Goal: Book appointment/travel/reservation

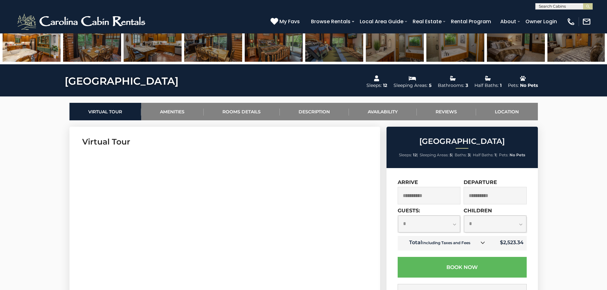
scroll to position [287, 0]
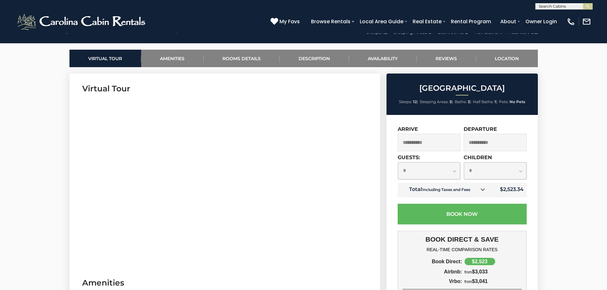
click at [447, 142] on input "**********" at bounding box center [429, 143] width 63 height 18
click at [434, 142] on input "**********" at bounding box center [429, 143] width 63 height 18
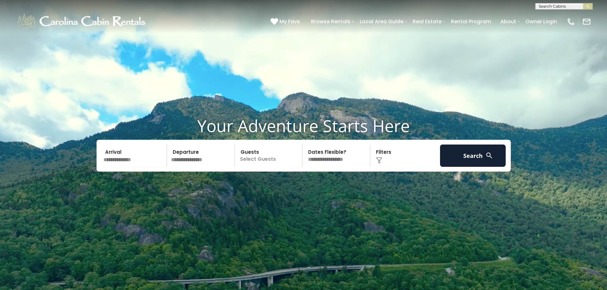
drag, startPoint x: 0, startPoint y: 0, endPoint x: 138, endPoint y: 155, distance: 207.4
click at [138, 155] on input "text" at bounding box center [134, 156] width 66 height 22
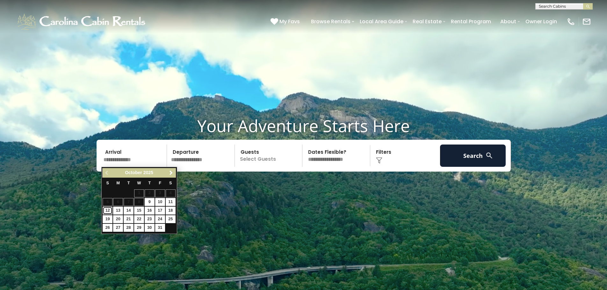
click at [106, 210] on link "12" at bounding box center [108, 211] width 10 height 8
type input "********"
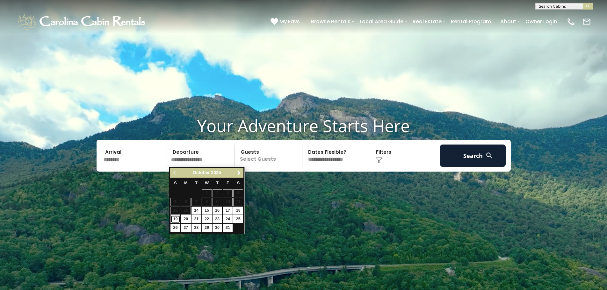
click at [174, 219] on link "19" at bounding box center [175, 219] width 10 height 8
type input "********"
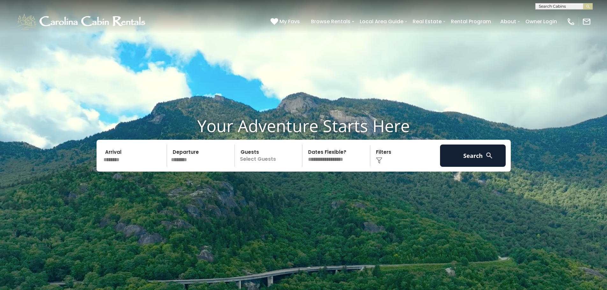
click at [271, 156] on p "Select Guests" at bounding box center [270, 156] width 66 height 22
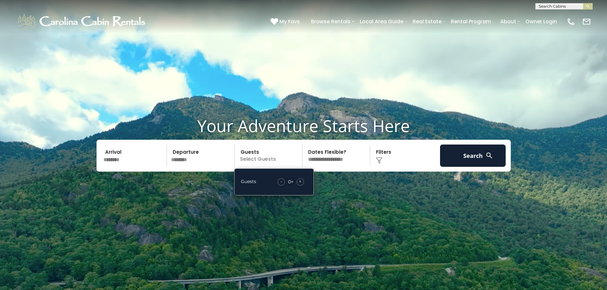
click at [299, 182] on span "+" at bounding box center [300, 181] width 3 height 6
click at [455, 155] on button "Search" at bounding box center [473, 156] width 66 height 22
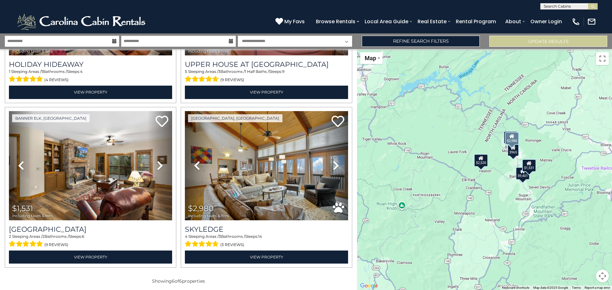
scroll to position [294, 0]
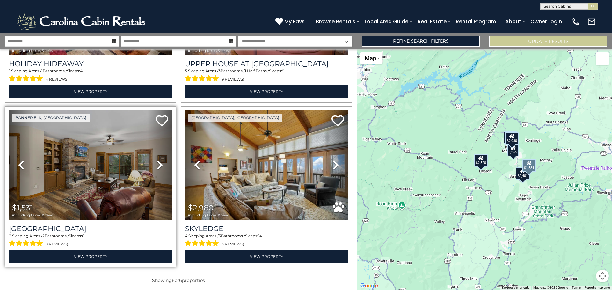
click at [157, 164] on icon at bounding box center [160, 165] width 6 height 10
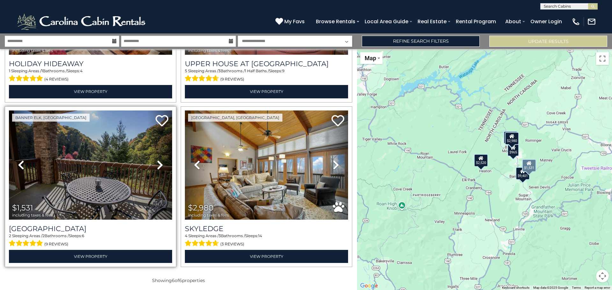
click at [157, 164] on icon at bounding box center [160, 165] width 6 height 10
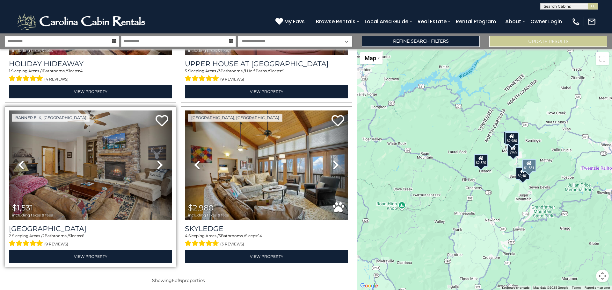
click at [157, 164] on icon at bounding box center [160, 165] width 6 height 10
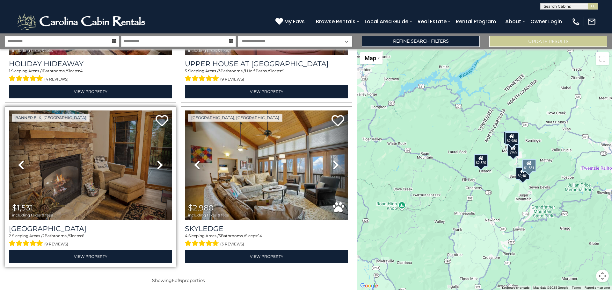
click at [157, 163] on icon at bounding box center [160, 165] width 6 height 10
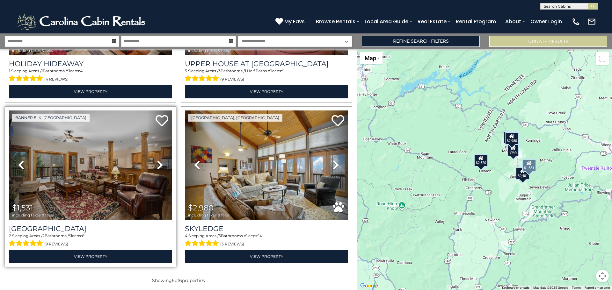
click at [157, 163] on icon at bounding box center [160, 165] width 6 height 10
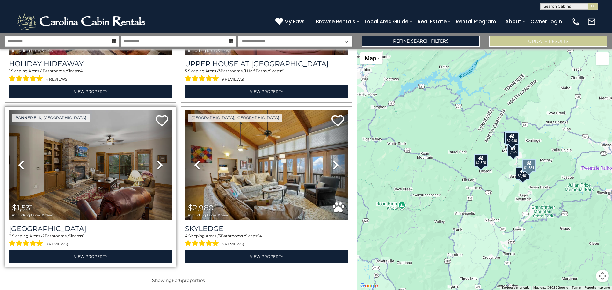
click at [157, 163] on icon at bounding box center [160, 165] width 6 height 10
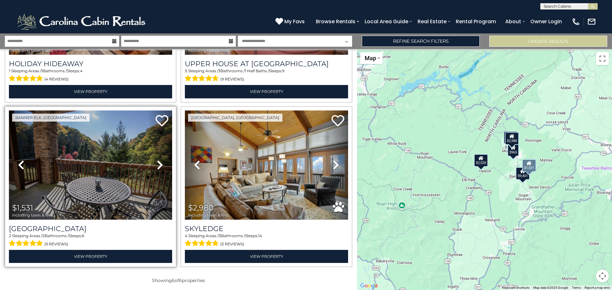
click at [22, 163] on icon at bounding box center [21, 165] width 6 height 10
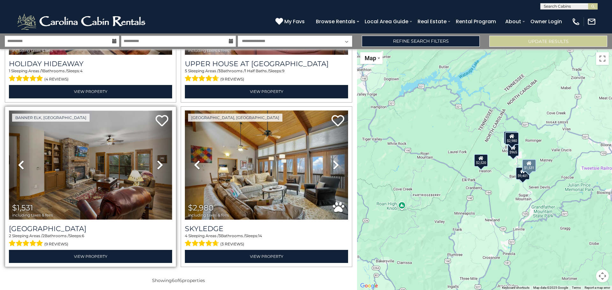
click at [123, 154] on img at bounding box center [90, 165] width 163 height 109
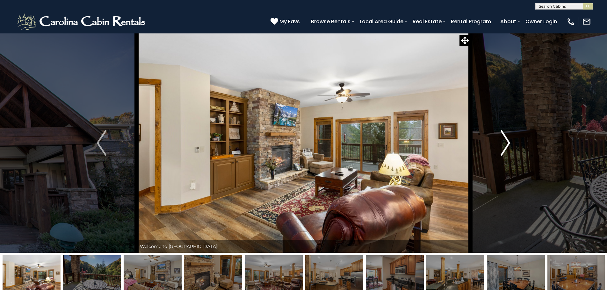
click at [508, 145] on img "Next" at bounding box center [506, 142] width 10 height 25
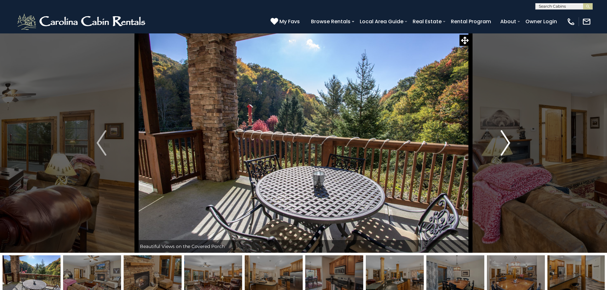
click at [508, 145] on img "Next" at bounding box center [506, 142] width 10 height 25
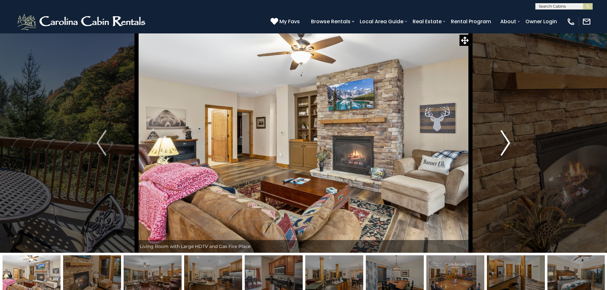
click at [508, 145] on img "Next" at bounding box center [506, 142] width 10 height 25
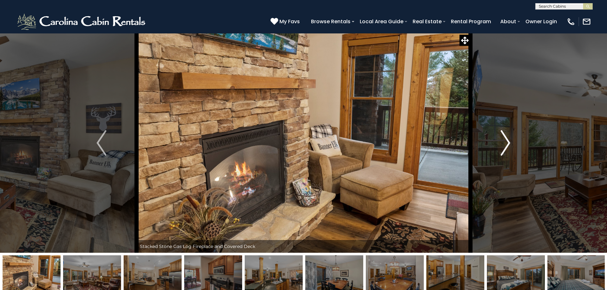
click at [508, 145] on img "Next" at bounding box center [506, 142] width 10 height 25
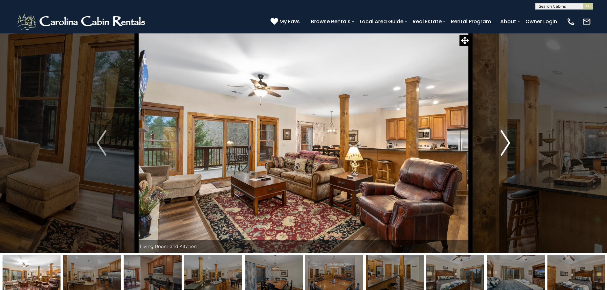
click at [508, 145] on img "Next" at bounding box center [506, 142] width 10 height 25
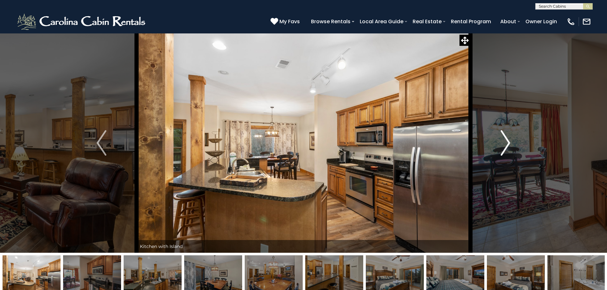
click at [508, 145] on img "Next" at bounding box center [506, 142] width 10 height 25
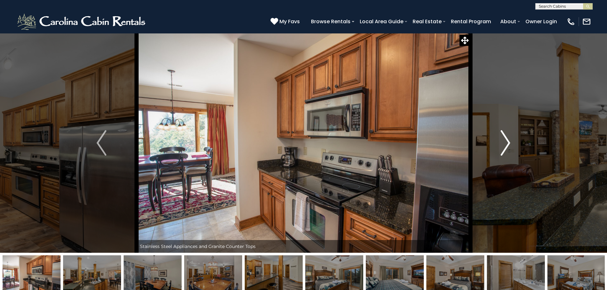
click at [508, 145] on img "Next" at bounding box center [506, 142] width 10 height 25
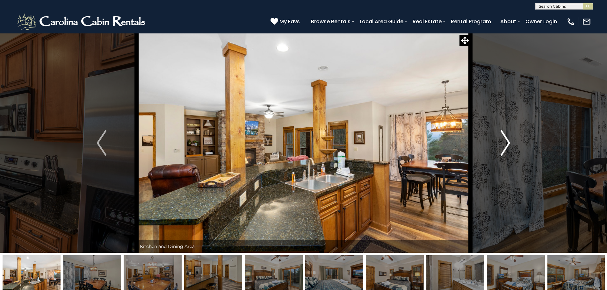
click at [508, 145] on img "Next" at bounding box center [506, 142] width 10 height 25
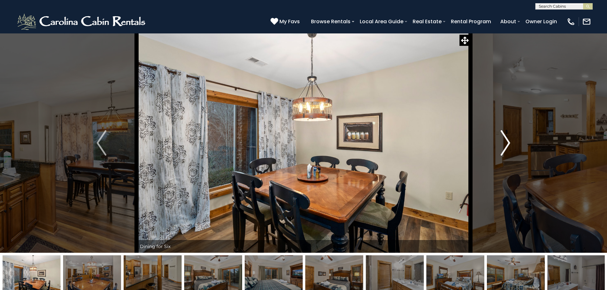
click at [508, 145] on img "Next" at bounding box center [506, 142] width 10 height 25
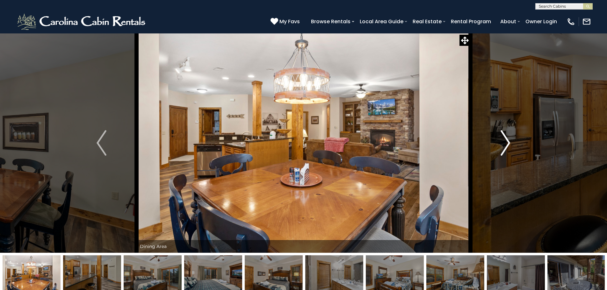
click at [508, 145] on img "Next" at bounding box center [506, 142] width 10 height 25
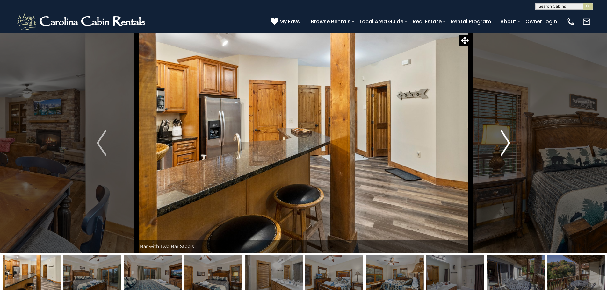
click at [508, 145] on img "Next" at bounding box center [506, 142] width 10 height 25
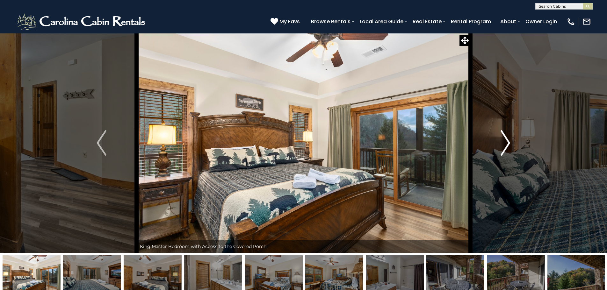
click at [508, 145] on img "Next" at bounding box center [506, 142] width 10 height 25
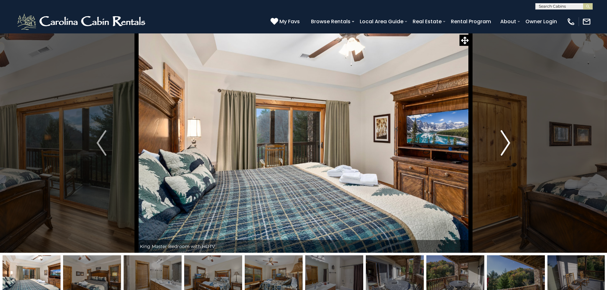
click at [508, 145] on img "Next" at bounding box center [506, 142] width 10 height 25
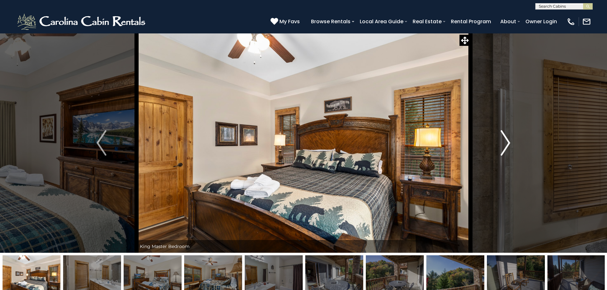
click at [508, 145] on img "Next" at bounding box center [506, 142] width 10 height 25
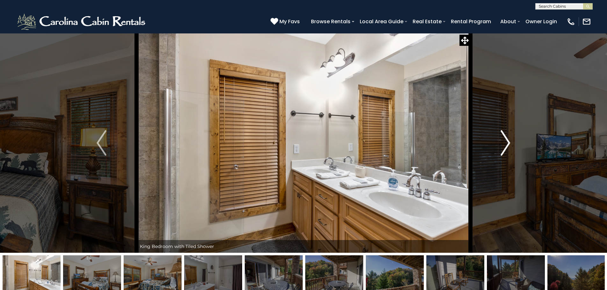
click at [508, 145] on img "Next" at bounding box center [506, 142] width 10 height 25
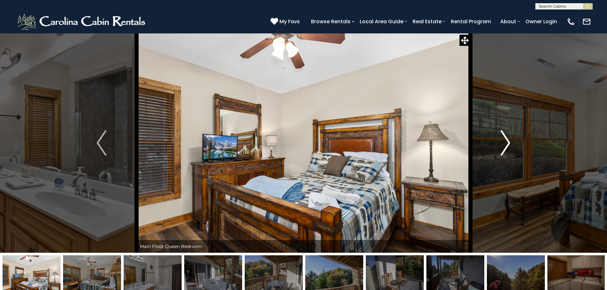
click at [508, 145] on img "Next" at bounding box center [506, 142] width 10 height 25
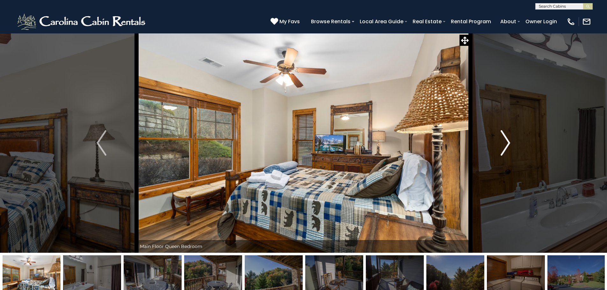
click at [508, 145] on img "Next" at bounding box center [506, 142] width 10 height 25
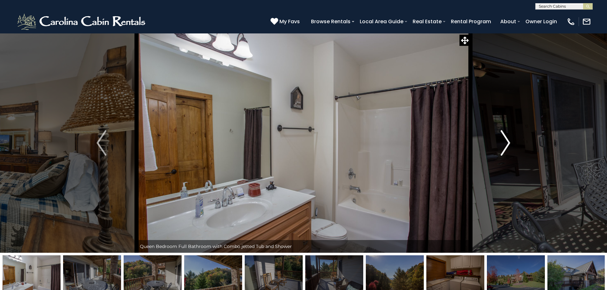
click at [508, 145] on img "Next" at bounding box center [506, 142] width 10 height 25
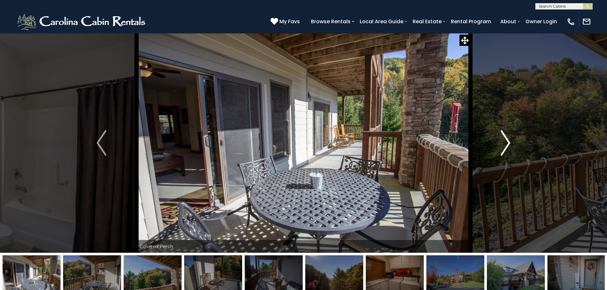
click at [510, 144] on img "Next" at bounding box center [506, 142] width 10 height 25
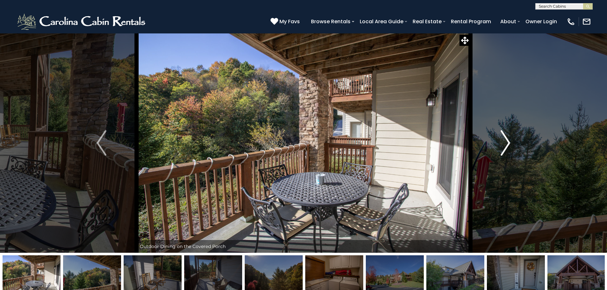
click at [510, 144] on img "Next" at bounding box center [506, 142] width 10 height 25
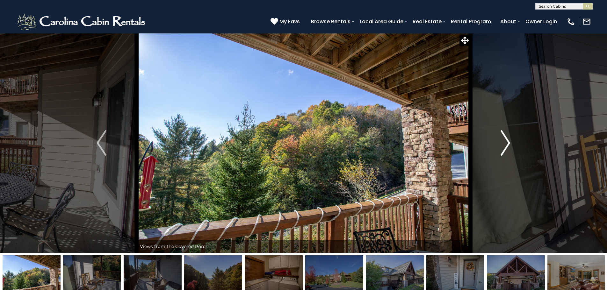
click at [506, 138] on img "Next" at bounding box center [506, 142] width 10 height 25
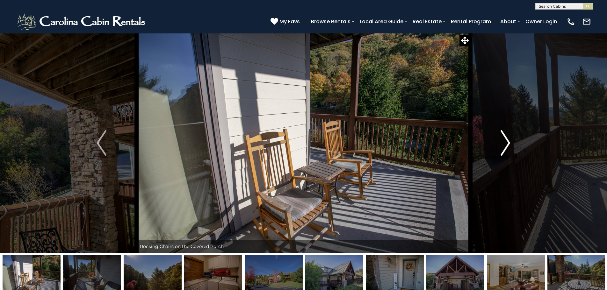
click at [506, 138] on img "Next" at bounding box center [506, 142] width 10 height 25
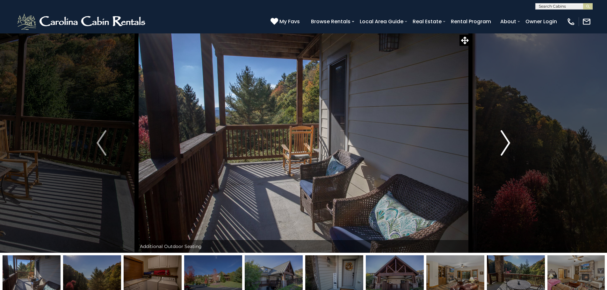
click at [506, 138] on img "Next" at bounding box center [506, 142] width 10 height 25
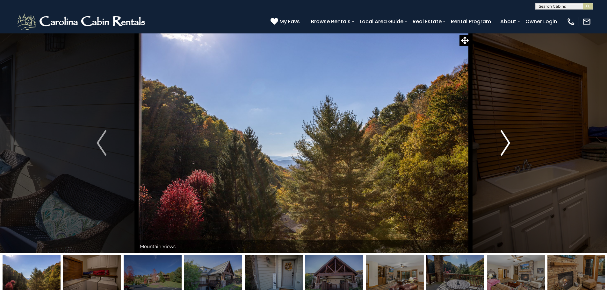
click at [506, 138] on img "Next" at bounding box center [506, 142] width 10 height 25
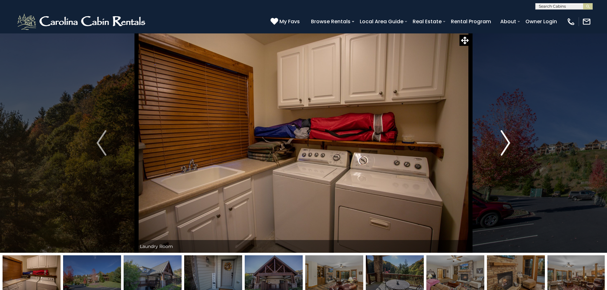
click at [506, 138] on img "Next" at bounding box center [506, 142] width 10 height 25
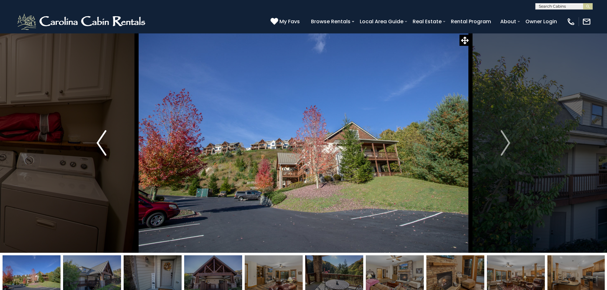
click at [98, 141] on img "Previous" at bounding box center [102, 142] width 10 height 25
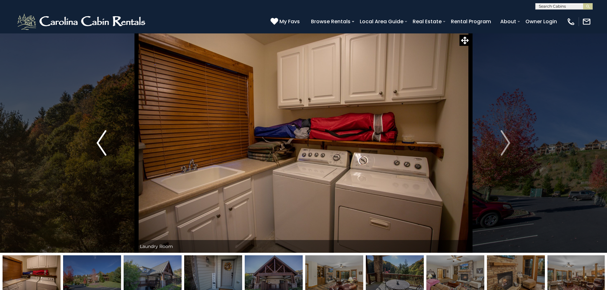
click at [98, 141] on img "Previous" at bounding box center [102, 142] width 10 height 25
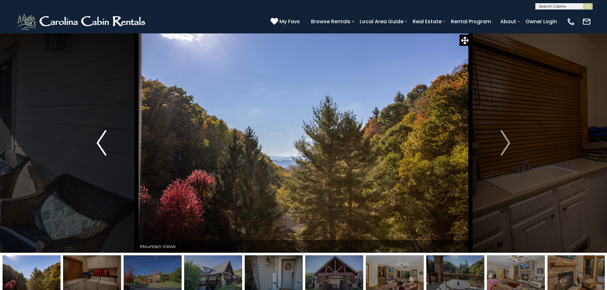
click at [98, 141] on img "Previous" at bounding box center [102, 142] width 10 height 25
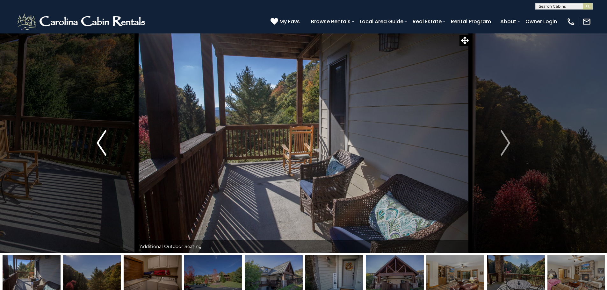
click at [98, 141] on img "Previous" at bounding box center [102, 142] width 10 height 25
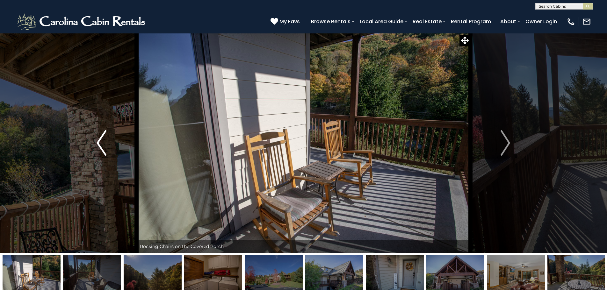
click at [98, 141] on img "Previous" at bounding box center [102, 142] width 10 height 25
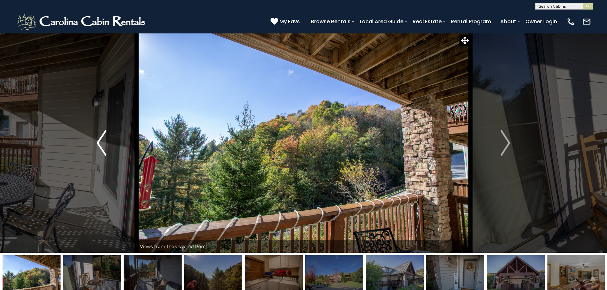
click at [98, 141] on img "Previous" at bounding box center [102, 142] width 10 height 25
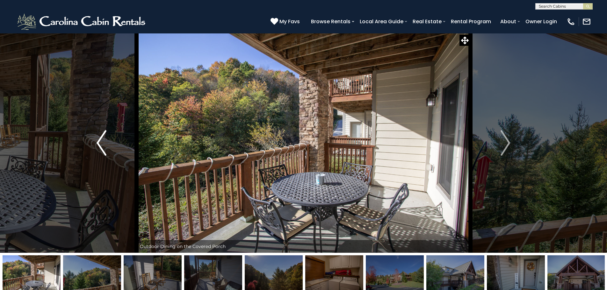
click at [98, 141] on img "Previous" at bounding box center [102, 142] width 10 height 25
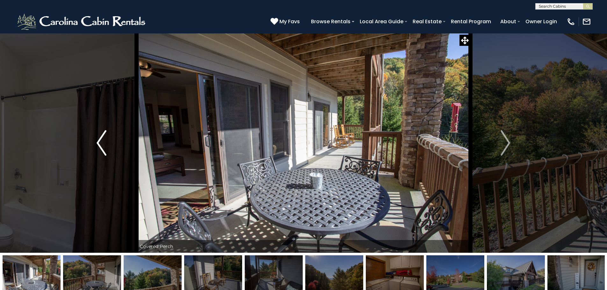
click at [98, 141] on img "Previous" at bounding box center [102, 142] width 10 height 25
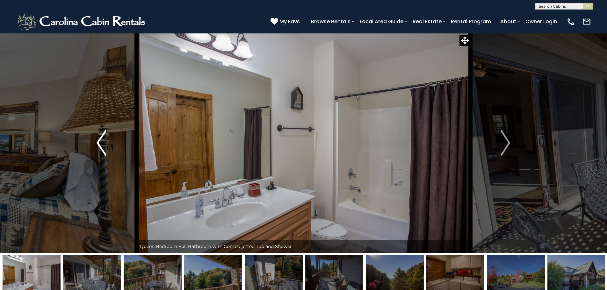
click at [98, 141] on img "Previous" at bounding box center [102, 142] width 10 height 25
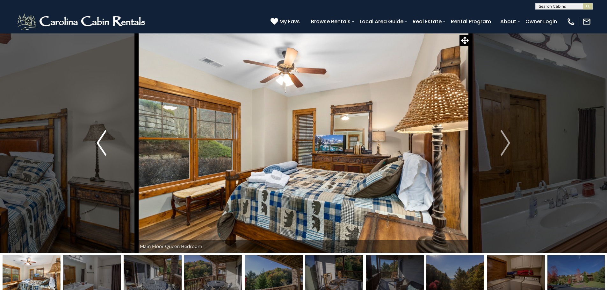
click at [98, 141] on img "Previous" at bounding box center [102, 142] width 10 height 25
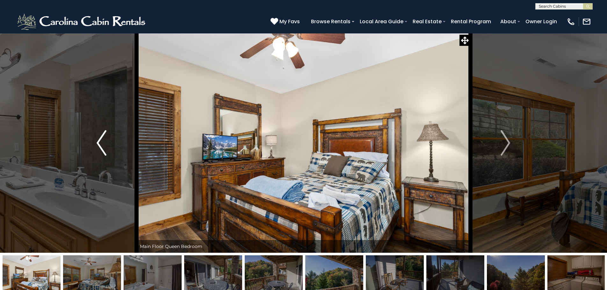
click at [98, 141] on img "Previous" at bounding box center [102, 142] width 10 height 25
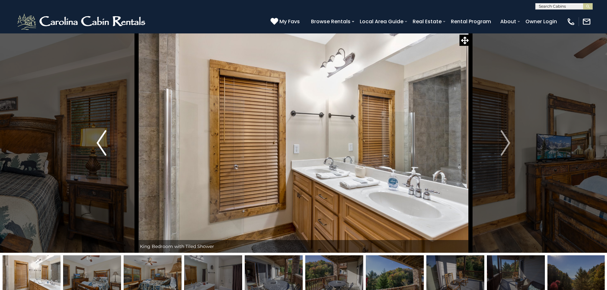
click at [98, 141] on img "Previous" at bounding box center [102, 142] width 10 height 25
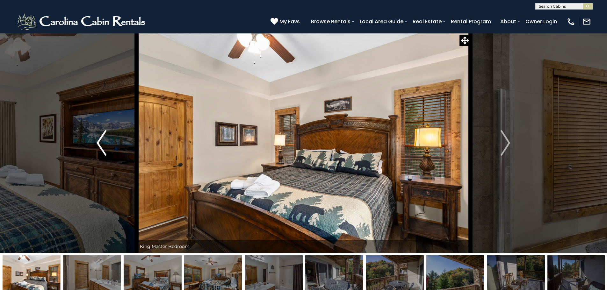
click at [98, 141] on img "Previous" at bounding box center [102, 142] width 10 height 25
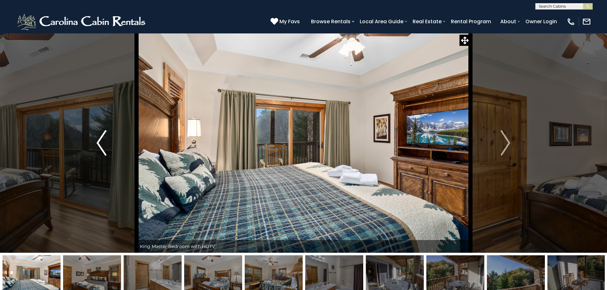
click at [98, 141] on img "Previous" at bounding box center [102, 142] width 10 height 25
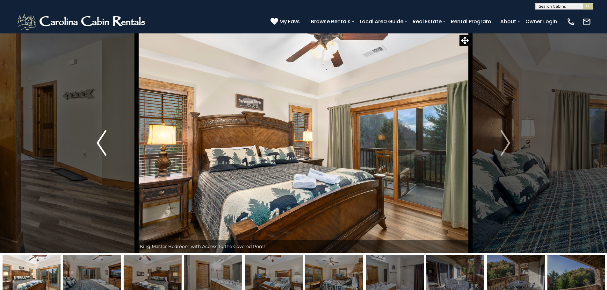
click at [98, 141] on img "Previous" at bounding box center [102, 142] width 10 height 25
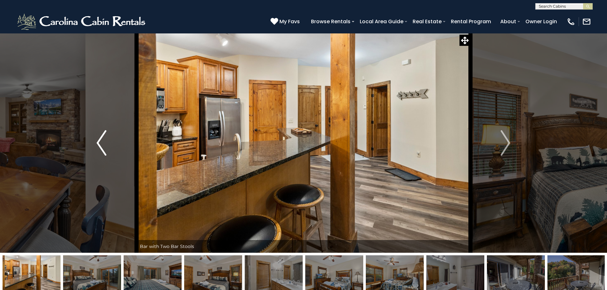
click at [98, 141] on img "Previous" at bounding box center [102, 142] width 10 height 25
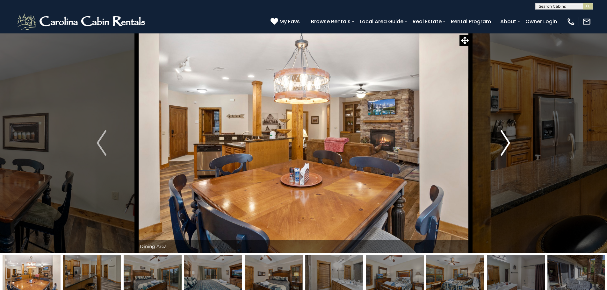
click at [506, 142] on img "Next" at bounding box center [506, 142] width 10 height 25
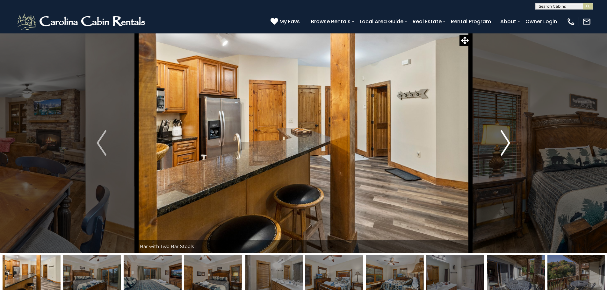
click at [506, 142] on img "Next" at bounding box center [506, 142] width 10 height 25
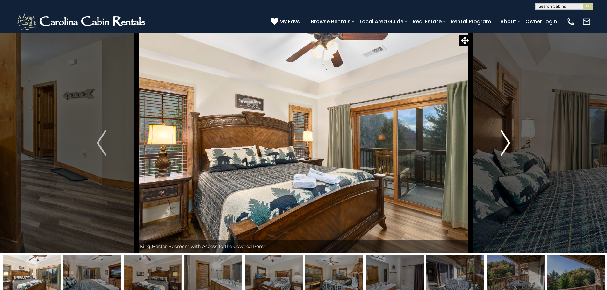
click at [506, 142] on img "Next" at bounding box center [506, 142] width 10 height 25
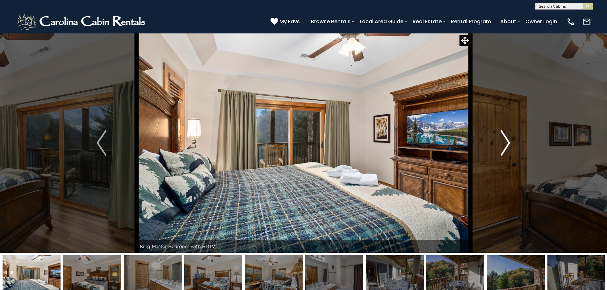
click at [506, 142] on img "Next" at bounding box center [506, 142] width 10 height 25
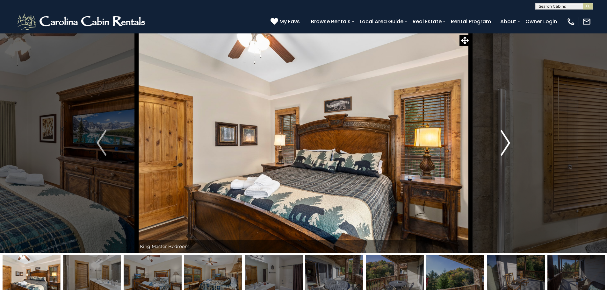
click at [506, 142] on img "Next" at bounding box center [506, 142] width 10 height 25
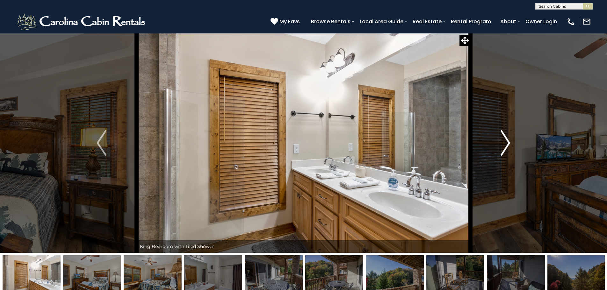
click at [506, 142] on img "Next" at bounding box center [506, 142] width 10 height 25
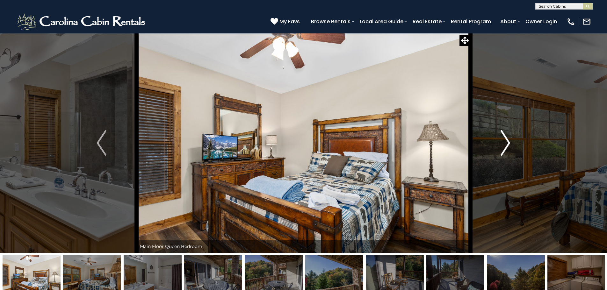
click at [506, 142] on img "Next" at bounding box center [506, 142] width 10 height 25
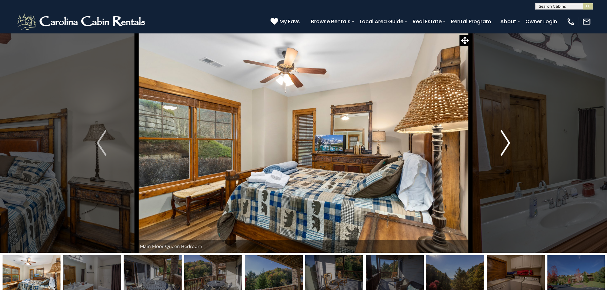
click at [506, 142] on img "Next" at bounding box center [506, 142] width 10 height 25
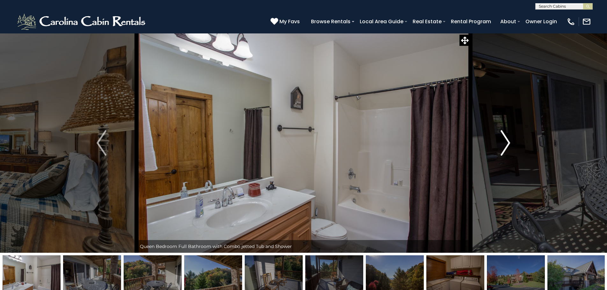
click at [506, 142] on img "Next" at bounding box center [506, 142] width 10 height 25
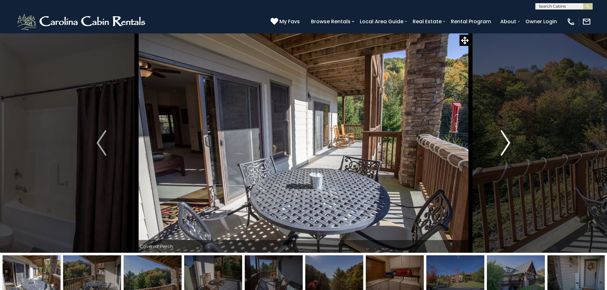
click at [506, 142] on img "Next" at bounding box center [506, 142] width 10 height 25
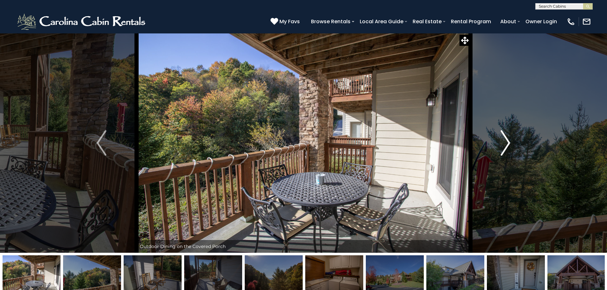
click at [506, 142] on img "Next" at bounding box center [506, 142] width 10 height 25
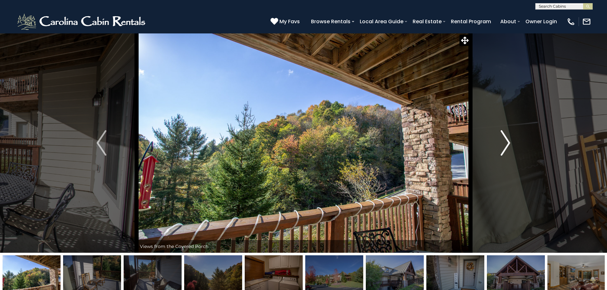
click at [506, 142] on img "Next" at bounding box center [506, 142] width 10 height 25
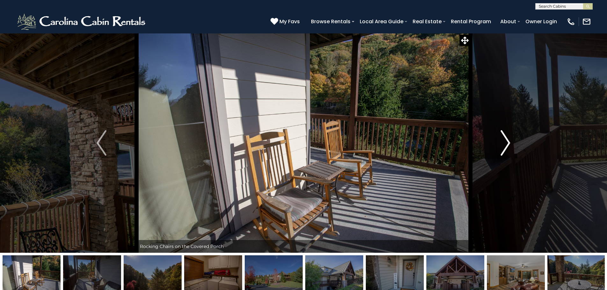
click at [506, 142] on img "Next" at bounding box center [506, 142] width 10 height 25
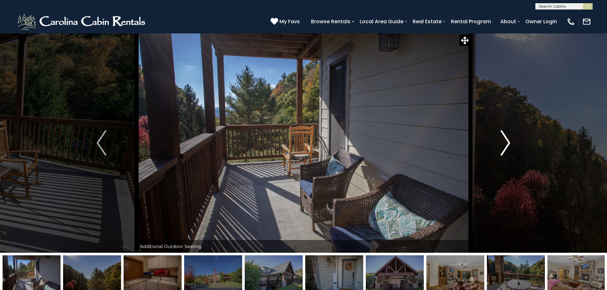
click at [503, 133] on img "Next" at bounding box center [506, 142] width 10 height 25
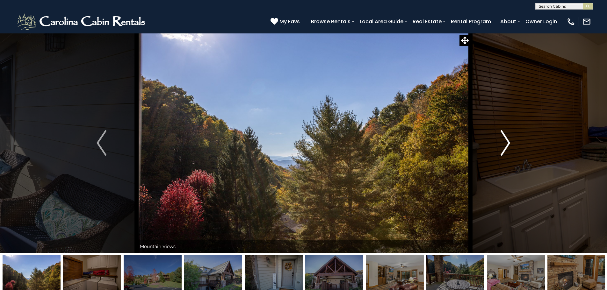
click at [504, 142] on img "Next" at bounding box center [506, 142] width 10 height 25
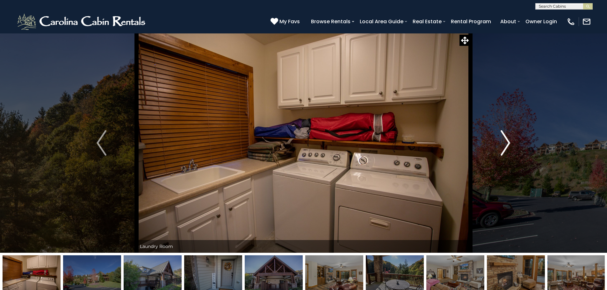
click at [504, 142] on img "Next" at bounding box center [506, 142] width 10 height 25
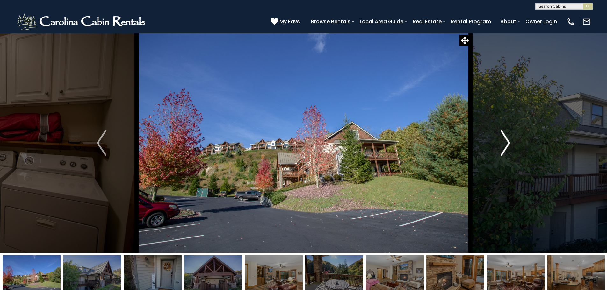
click at [504, 142] on img "Next" at bounding box center [506, 142] width 10 height 25
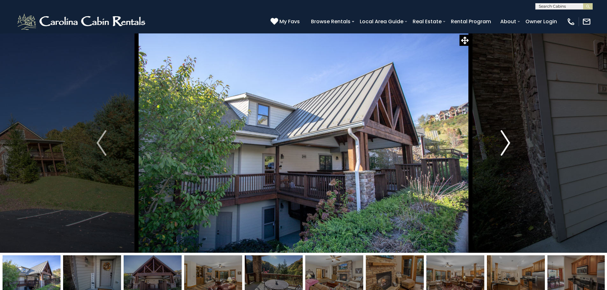
click at [504, 142] on img "Next" at bounding box center [506, 142] width 10 height 25
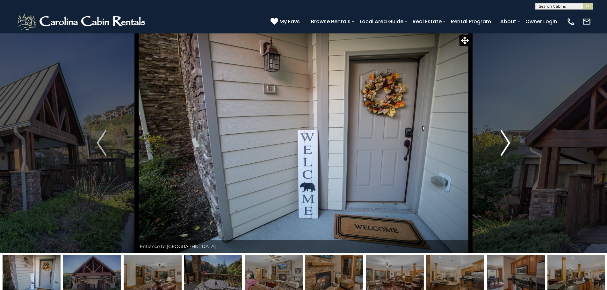
click at [504, 142] on img "Next" at bounding box center [506, 142] width 10 height 25
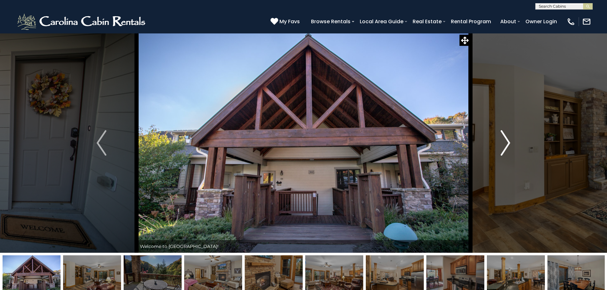
click at [509, 144] on img "Next" at bounding box center [506, 142] width 10 height 25
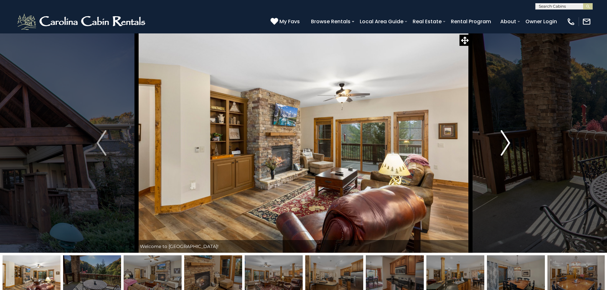
click at [509, 144] on img "Next" at bounding box center [506, 142] width 10 height 25
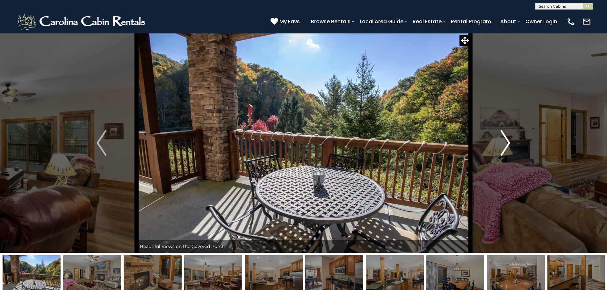
click at [509, 144] on img "Next" at bounding box center [506, 142] width 10 height 25
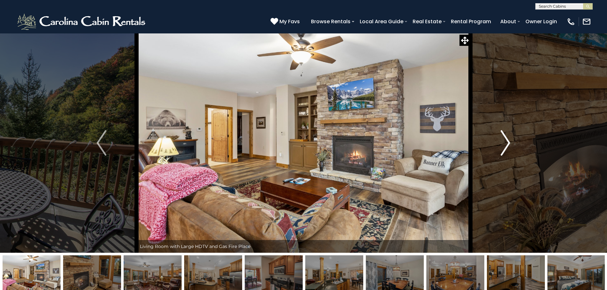
click at [509, 144] on img "Next" at bounding box center [506, 142] width 10 height 25
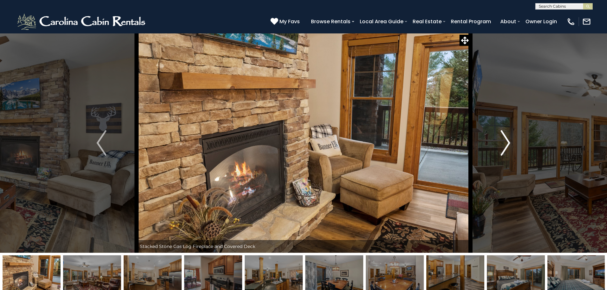
click at [509, 144] on img "Next" at bounding box center [506, 142] width 10 height 25
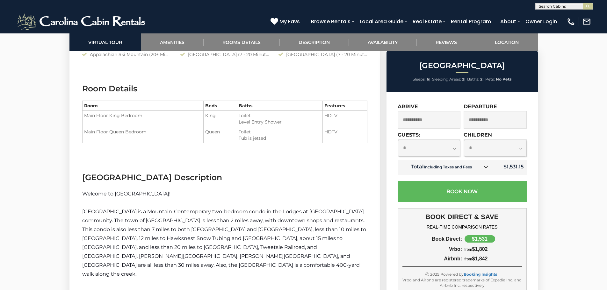
scroll to position [510, 0]
